Goal: Information Seeking & Learning: Learn about a topic

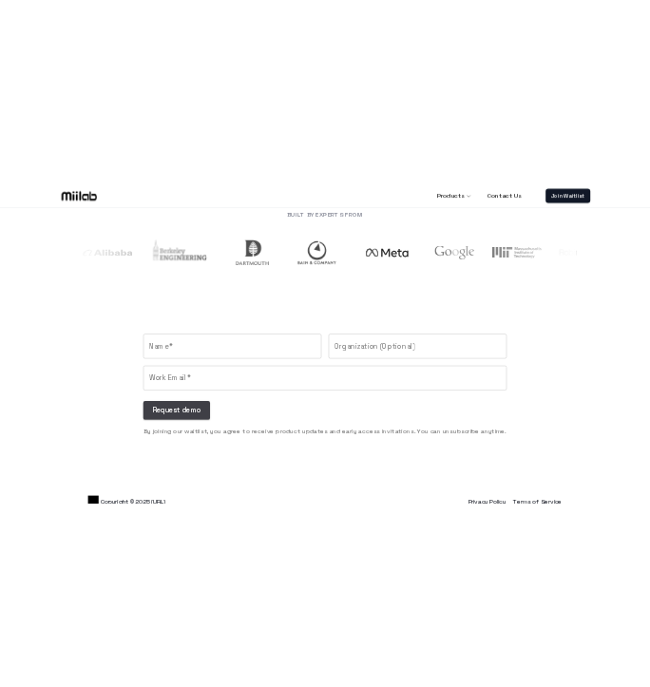
scroll to position [2243, 0]
